Goal: Navigation & Orientation: Find specific page/section

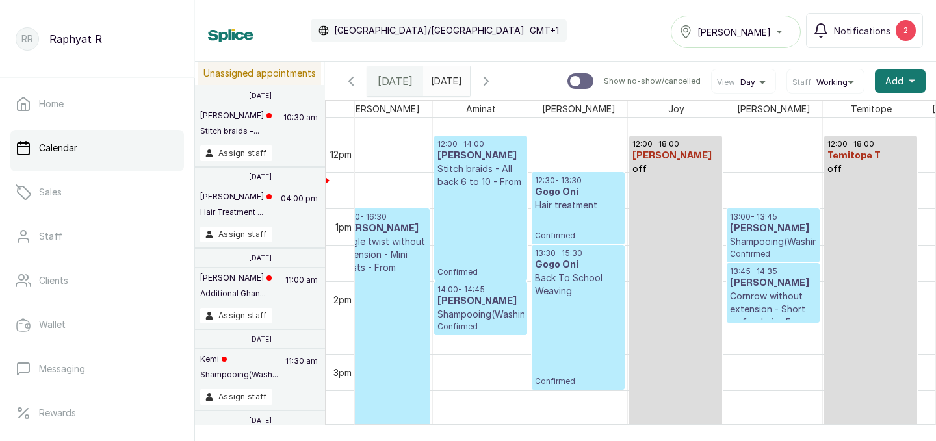
scroll to position [856, 0]
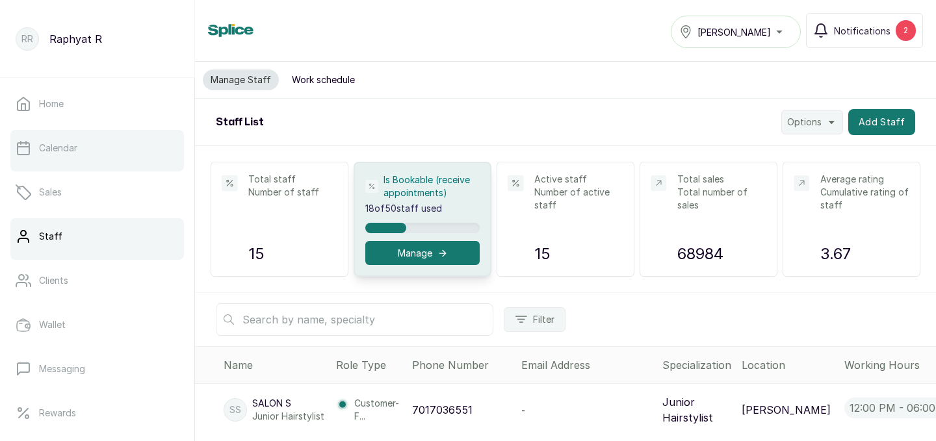
click at [109, 144] on link "Calendar" at bounding box center [97, 148] width 174 height 36
